Goal: Task Accomplishment & Management: Manage account settings

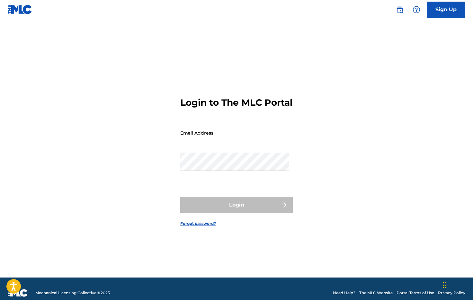
click at [242, 149] on div "Email Address" at bounding box center [234, 138] width 109 height 29
click at [242, 139] on input "Email Address" at bounding box center [234, 133] width 109 height 18
type input "[PERSON_NAME][EMAIL_ADDRESS][DOMAIN_NAME]"
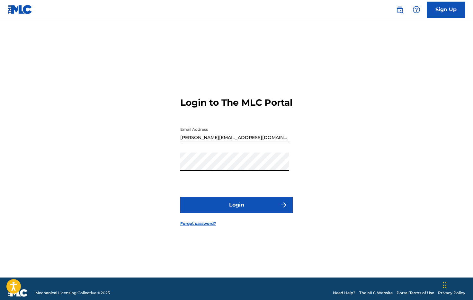
click at [180, 197] on button "Login" at bounding box center [236, 205] width 113 height 16
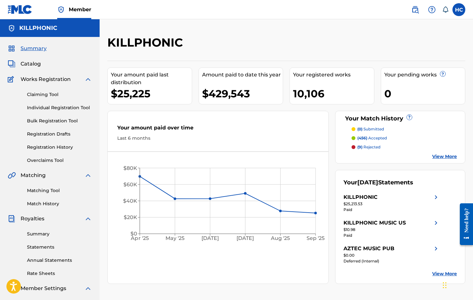
click at [43, 251] on div "Summary Statements Annual Statements Rate Sheets" at bounding box center [50, 250] width 84 height 54
click at [45, 248] on link "Statements" at bounding box center [59, 247] width 65 height 7
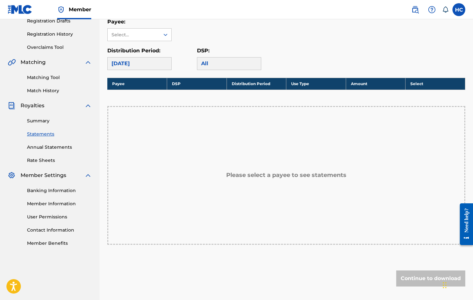
scroll to position [111, 0]
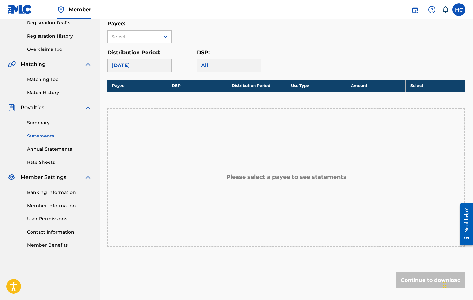
click at [158, 67] on div "[DATE]" at bounding box center [139, 65] width 64 height 13
click at [160, 27] on p "Payee:" at bounding box center [139, 24] width 64 height 8
click at [160, 33] on div at bounding box center [166, 37] width 12 height 12
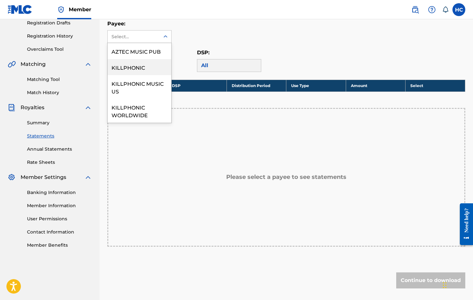
click at [148, 64] on div "KILLPHONIC" at bounding box center [140, 67] width 64 height 16
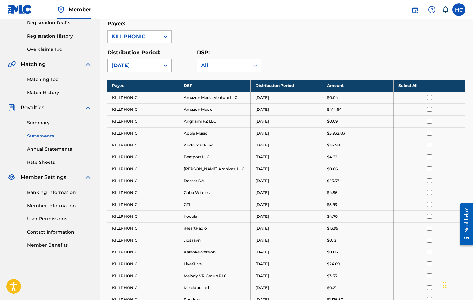
click at [149, 77] on div "Royalty Statements Select your desired payee from the Payee drop-down menu. The…" at bounding box center [286, 216] width 358 height 585
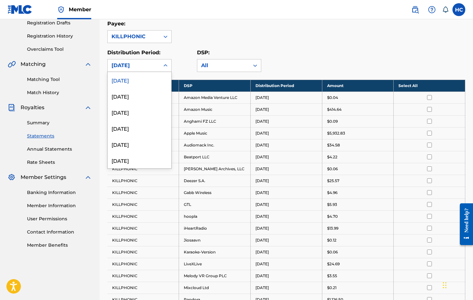
click at [155, 65] on div "[DATE]" at bounding box center [134, 66] width 44 height 8
click at [147, 96] on div "[DATE]" at bounding box center [140, 96] width 64 height 16
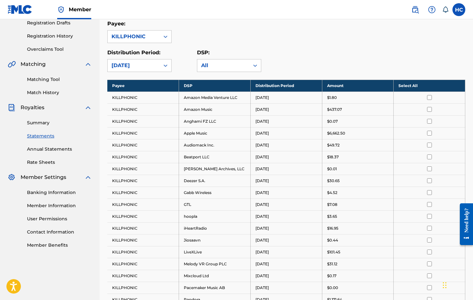
click at [408, 86] on th "Select All" at bounding box center [430, 86] width 72 height 12
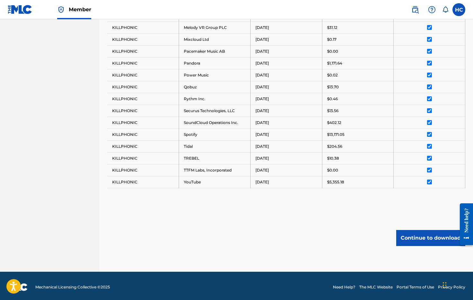
scroll to position [350, 0]
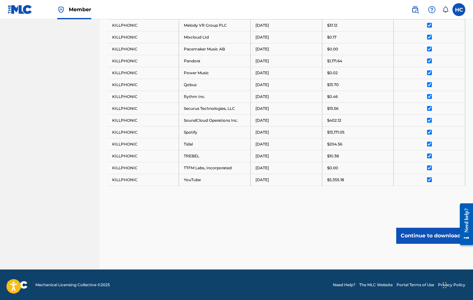
click at [414, 239] on button "Continue to download" at bounding box center [431, 236] width 69 height 16
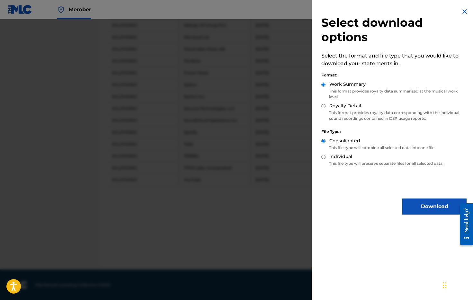
click at [344, 108] on label "Royalty Detail" at bounding box center [346, 106] width 32 height 7
click at [326, 108] on input "Royalty Detail" at bounding box center [324, 106] width 4 height 4
radio input "true"
click at [461, 12] on img at bounding box center [465, 12] width 8 height 8
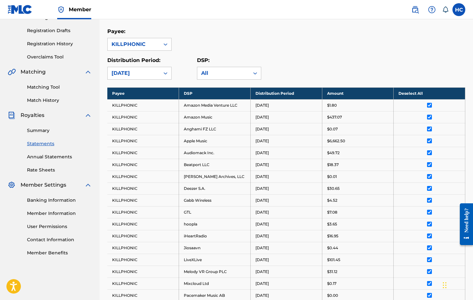
scroll to position [133, 0]
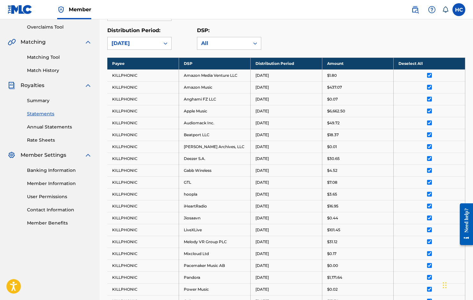
click at [461, 10] on label at bounding box center [459, 9] width 13 height 13
click at [459, 10] on input "[PERSON_NAME] Conner [EMAIL_ADDRESS][DOMAIN_NAME] Notification Preferences Prof…" at bounding box center [459, 10] width 0 height 0
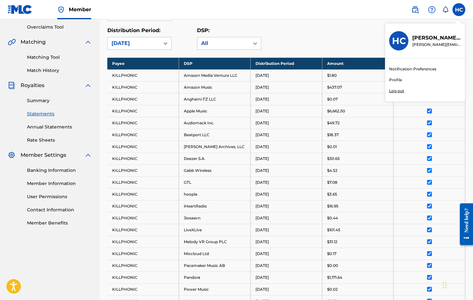
click at [337, 29] on div "Distribution Period: [DATE] DSP: All" at bounding box center [286, 38] width 358 height 23
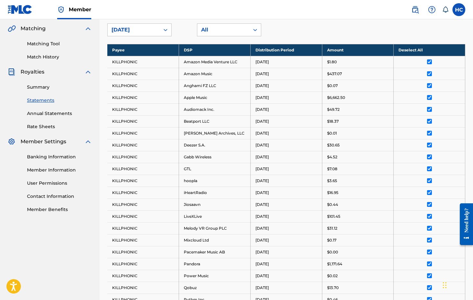
scroll to position [156, 0]
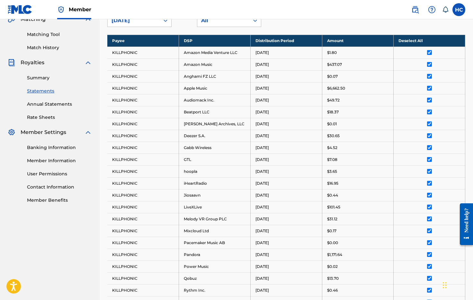
click at [58, 158] on link "Member Information" at bounding box center [59, 161] width 65 height 7
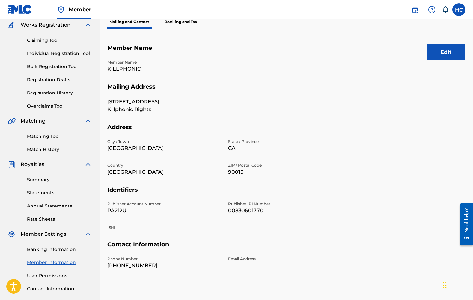
scroll to position [98, 0]
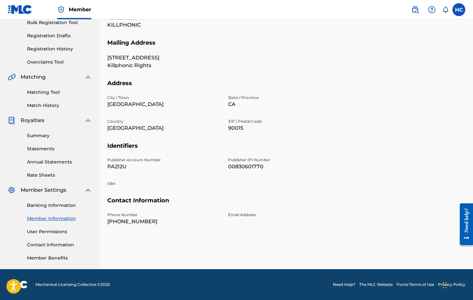
click at [41, 231] on link "User Permissions" at bounding box center [59, 232] width 65 height 7
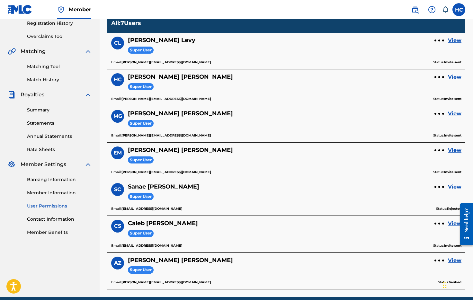
scroll to position [152, 0]
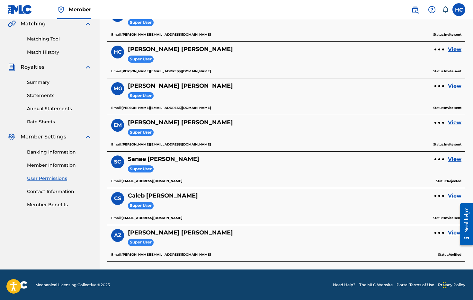
click at [458, 122] on link "View" at bounding box center [455, 123] width 14 height 8
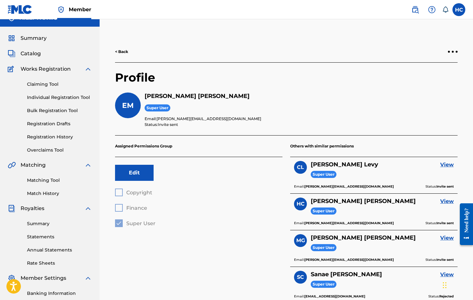
scroll to position [9, 0]
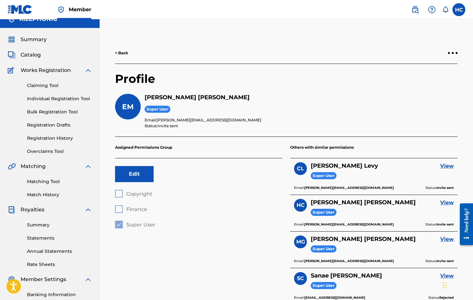
click at [452, 52] on div at bounding box center [453, 53] width 2 height 2
click at [414, 63] on p "Remove User" at bounding box center [417, 60] width 55 height 15
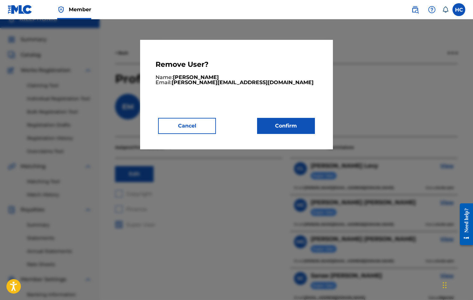
click at [279, 128] on button "Confirm" at bounding box center [286, 126] width 58 height 16
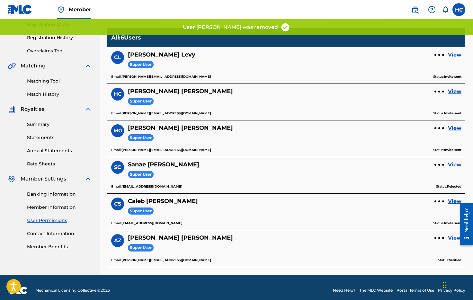
scroll to position [109, 0]
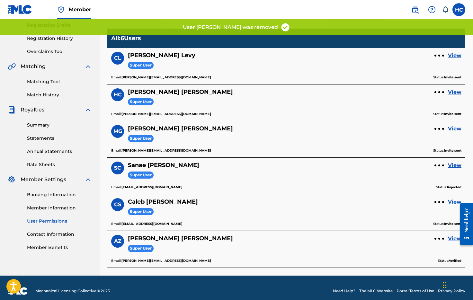
click at [458, 131] on link "View" at bounding box center [455, 129] width 14 height 8
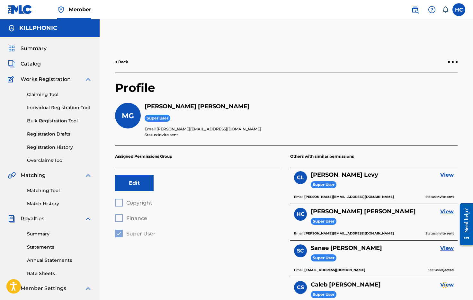
click at [453, 60] on div "< Back" at bounding box center [286, 62] width 343 height 22
click at [453, 64] on div at bounding box center [453, 62] width 10 height 4
click at [412, 74] on p "Remove User" at bounding box center [417, 69] width 55 height 15
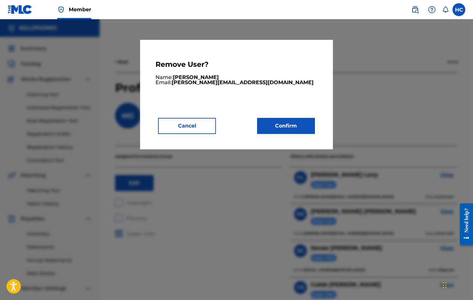
click at [298, 128] on button "Confirm" at bounding box center [286, 126] width 58 height 16
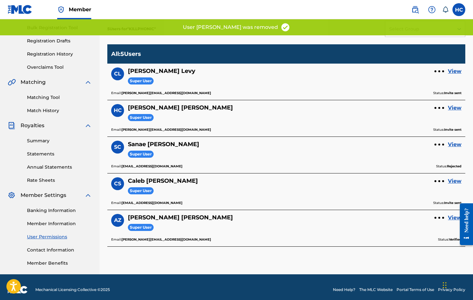
scroll to position [92, 0]
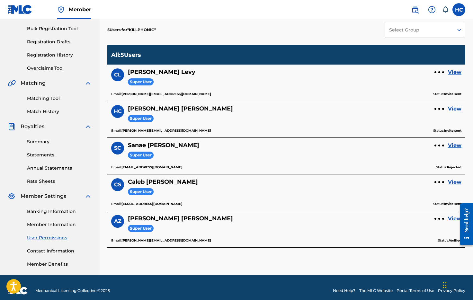
click at [454, 220] on link "View" at bounding box center [455, 219] width 14 height 8
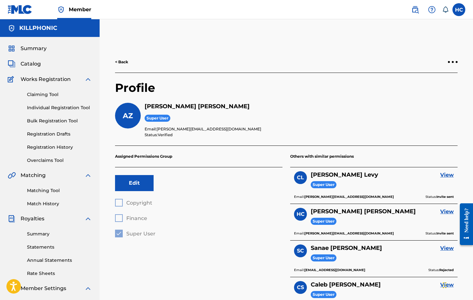
click at [453, 61] on div at bounding box center [453, 62] width 2 height 2
click at [428, 68] on p "Remove User" at bounding box center [417, 69] width 55 height 15
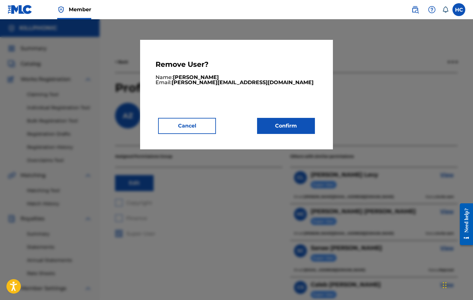
click at [280, 119] on button "Confirm" at bounding box center [286, 126] width 58 height 16
